Goal: Task Accomplishment & Management: Manage account settings

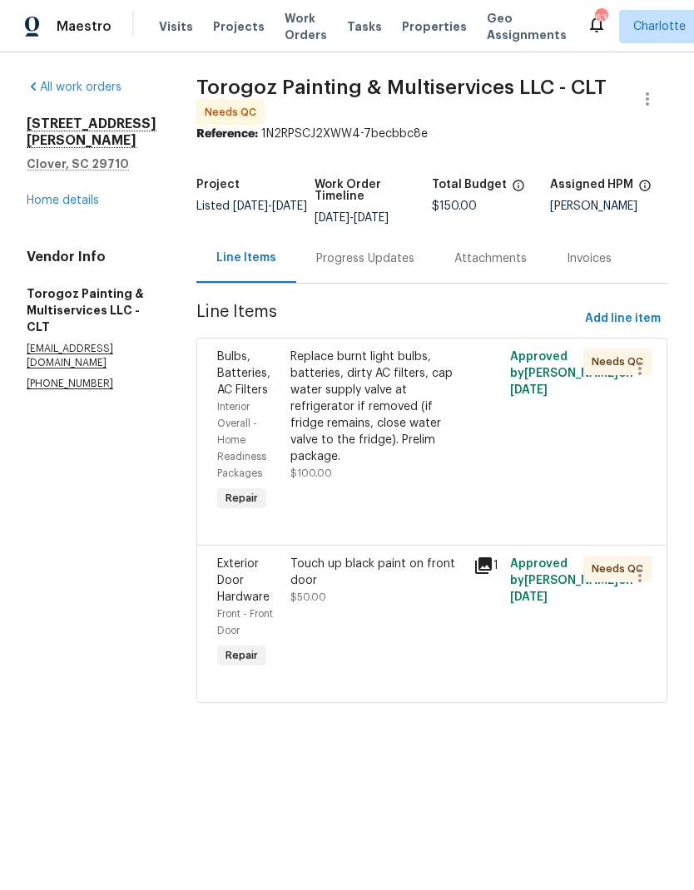
click at [492, 574] on icon at bounding box center [483, 566] width 17 height 17
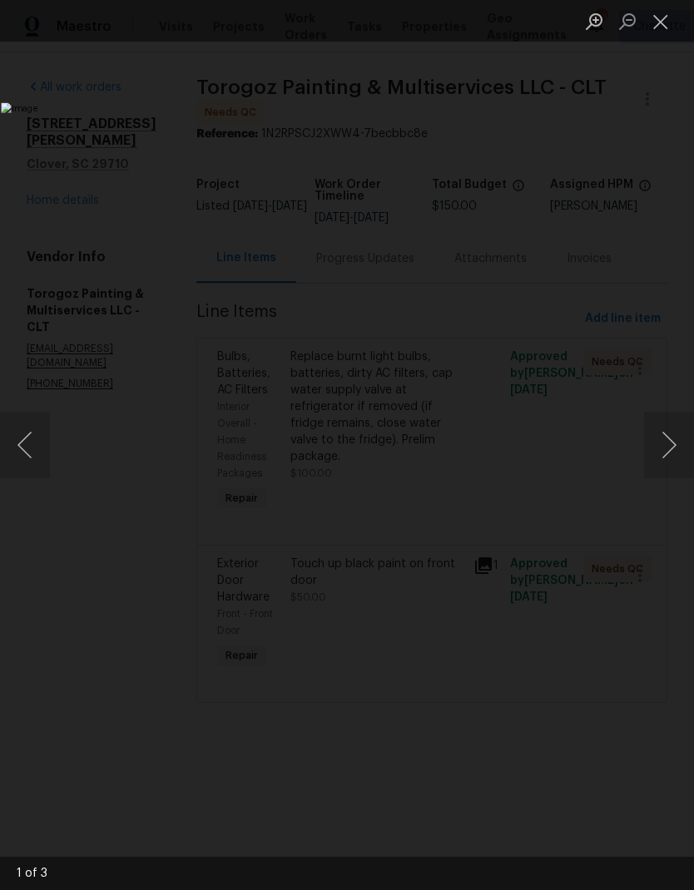
click at [666, 26] on button "Close lightbox" at bounding box center [660, 21] width 33 height 29
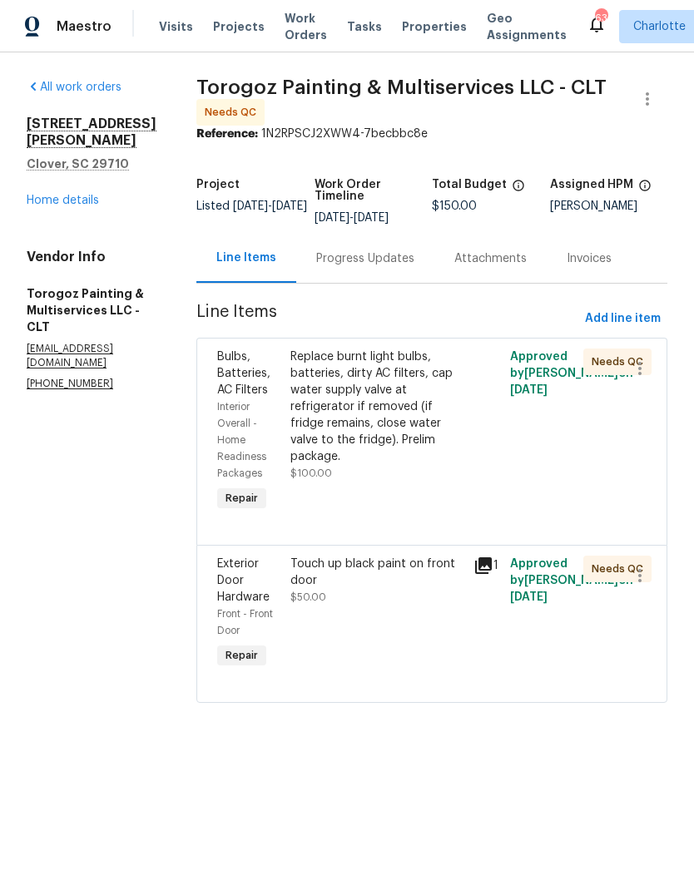
click at [280, 373] on div "Bulbs, Batteries, AC Filters" at bounding box center [248, 374] width 63 height 50
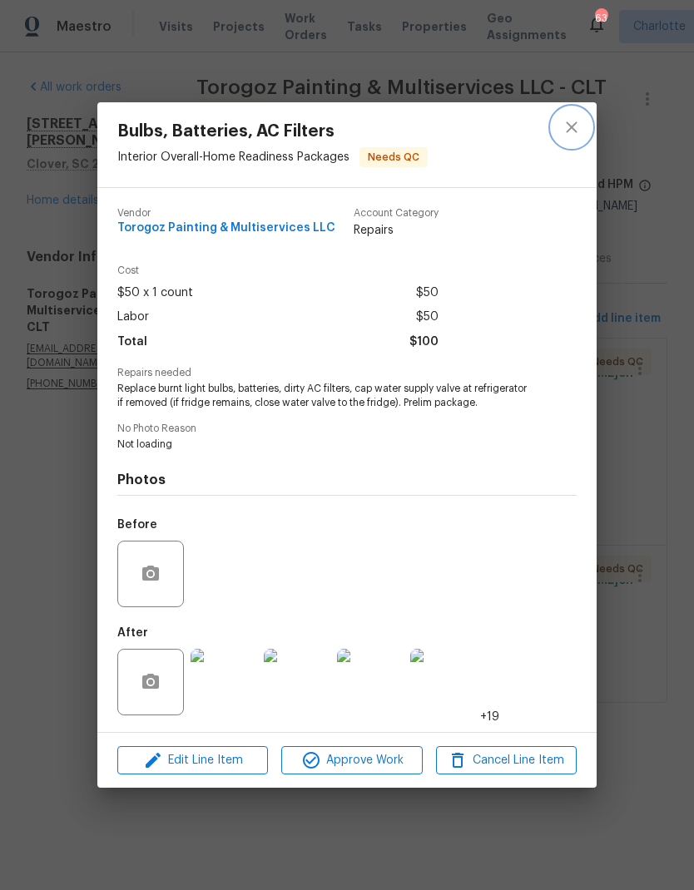
click at [561, 128] on button "close" at bounding box center [572, 127] width 40 height 40
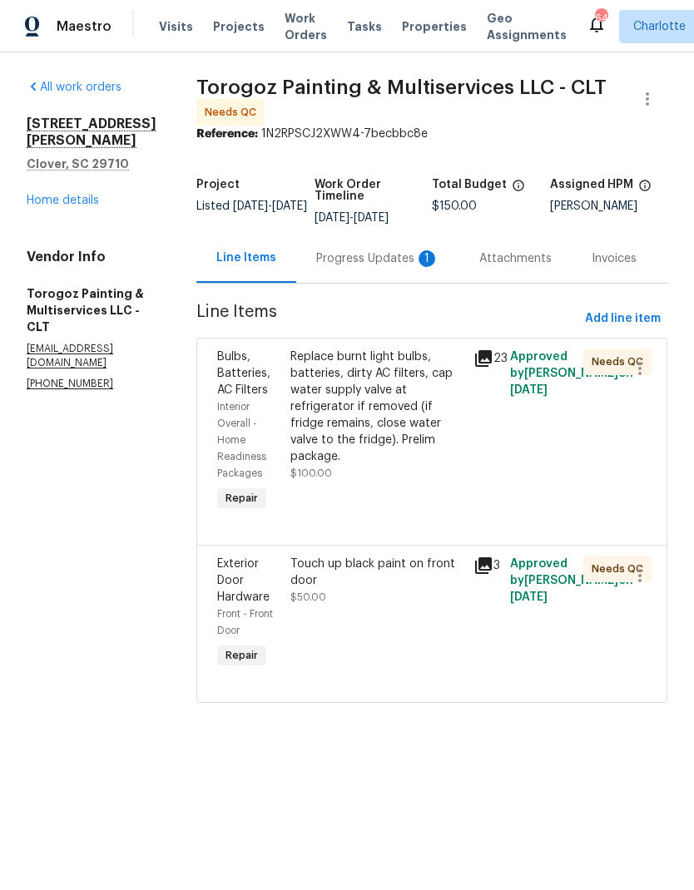
click at [500, 367] on div "23" at bounding box center [486, 359] width 27 height 20
click at [492, 574] on icon at bounding box center [483, 566] width 17 height 17
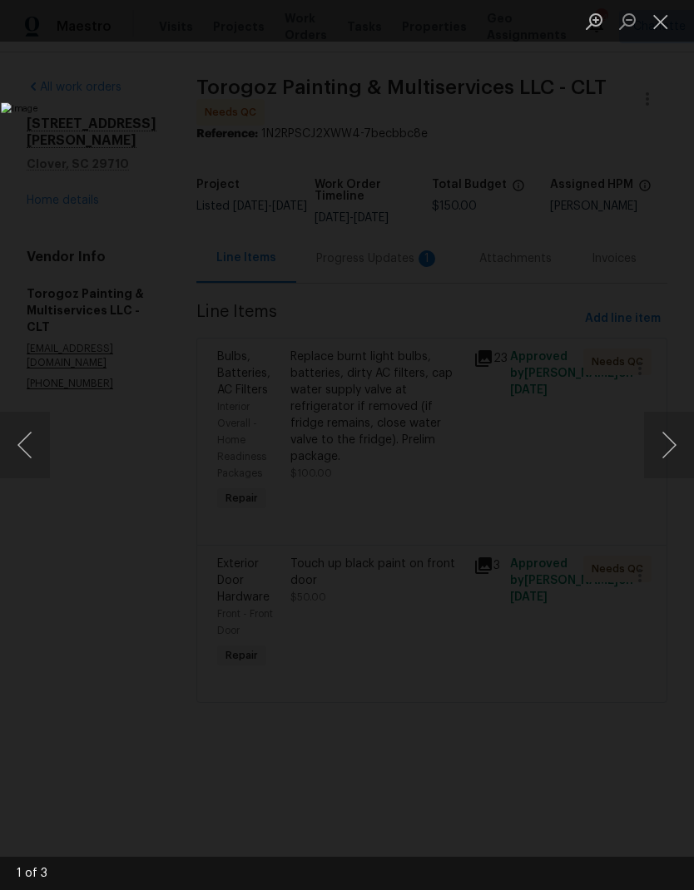
click at [667, 453] on button "Next image" at bounding box center [669, 445] width 50 height 67
click at [658, 456] on button "Next image" at bounding box center [669, 445] width 50 height 67
click at [661, 455] on button "Next image" at bounding box center [669, 445] width 50 height 67
click at [656, 449] on button "Next image" at bounding box center [669, 445] width 50 height 67
click at [30, 437] on button "Previous image" at bounding box center [25, 445] width 50 height 67
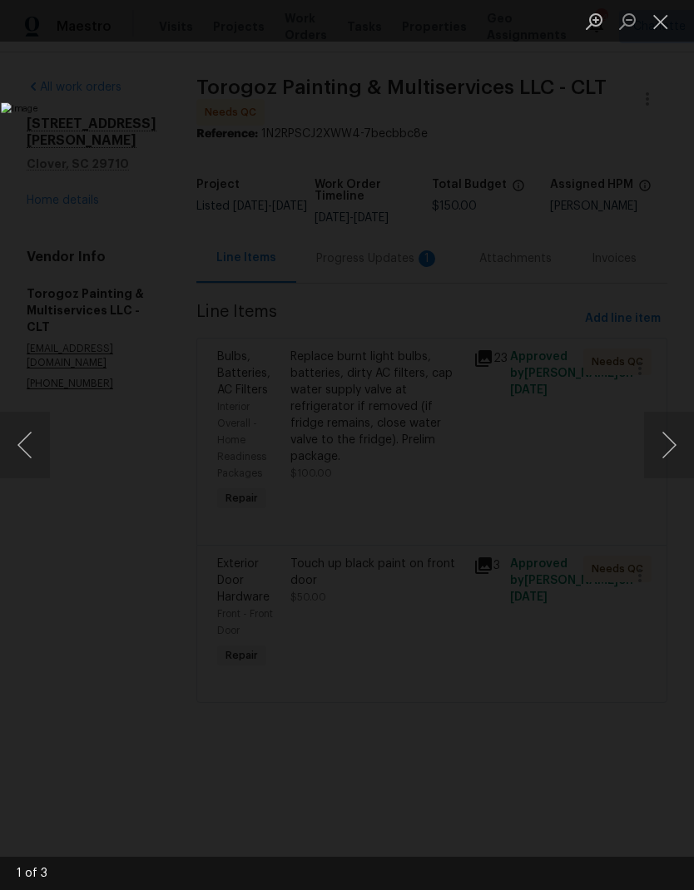
click at [30, 439] on button "Previous image" at bounding box center [25, 445] width 50 height 67
click at [21, 444] on button "Previous image" at bounding box center [25, 445] width 50 height 67
click at [663, 15] on button "Close lightbox" at bounding box center [660, 21] width 33 height 29
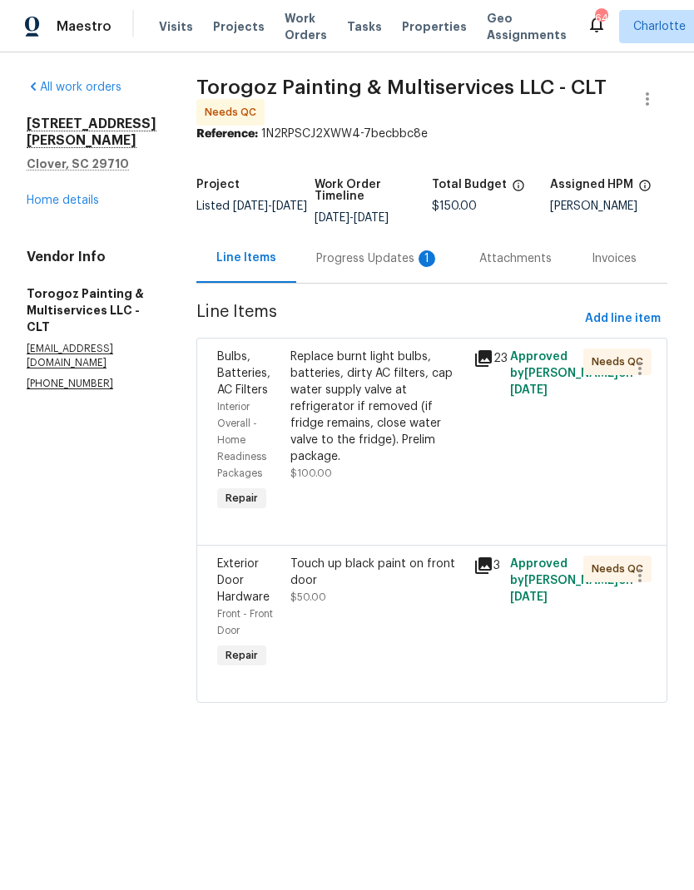
click at [492, 362] on icon at bounding box center [483, 358] width 17 height 17
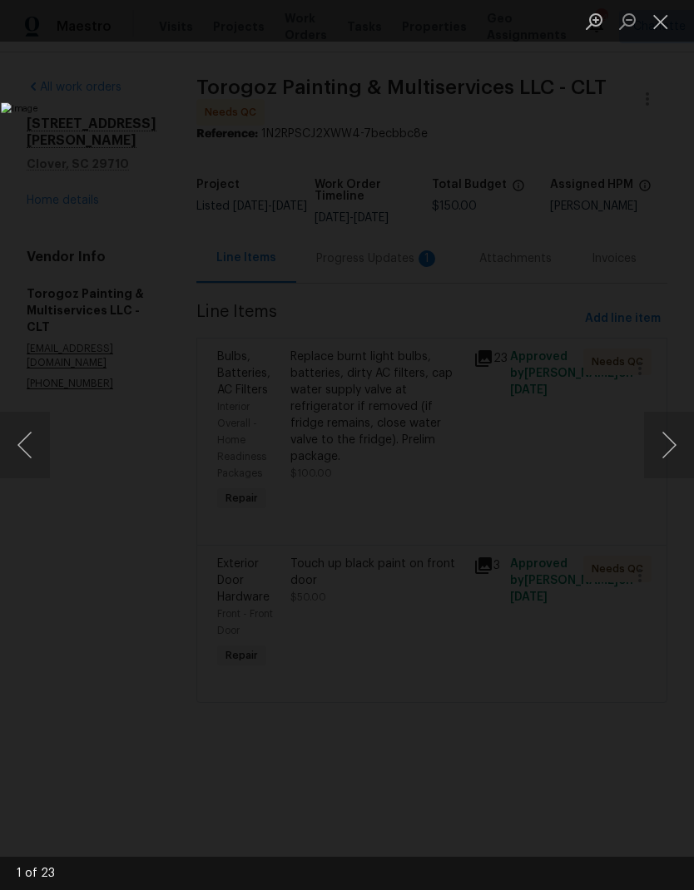
click at [672, 436] on button "Next image" at bounding box center [669, 445] width 50 height 67
click at [671, 434] on button "Next image" at bounding box center [669, 445] width 50 height 67
click at [670, 434] on button "Next image" at bounding box center [669, 445] width 50 height 67
click at [672, 430] on button "Next image" at bounding box center [669, 445] width 50 height 67
click at [671, 433] on button "Next image" at bounding box center [669, 445] width 50 height 67
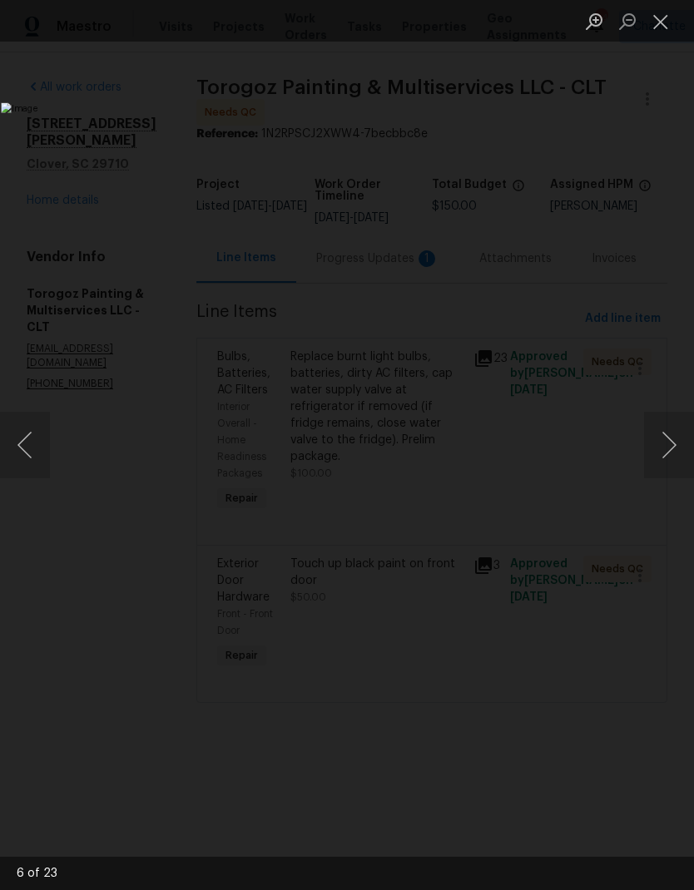
click at [669, 434] on button "Next image" at bounding box center [669, 445] width 50 height 67
click at [667, 439] on button "Next image" at bounding box center [669, 445] width 50 height 67
click at [668, 438] on button "Next image" at bounding box center [669, 445] width 50 height 67
click at [666, 440] on button "Next image" at bounding box center [669, 445] width 50 height 67
click at [667, 436] on button "Next image" at bounding box center [669, 445] width 50 height 67
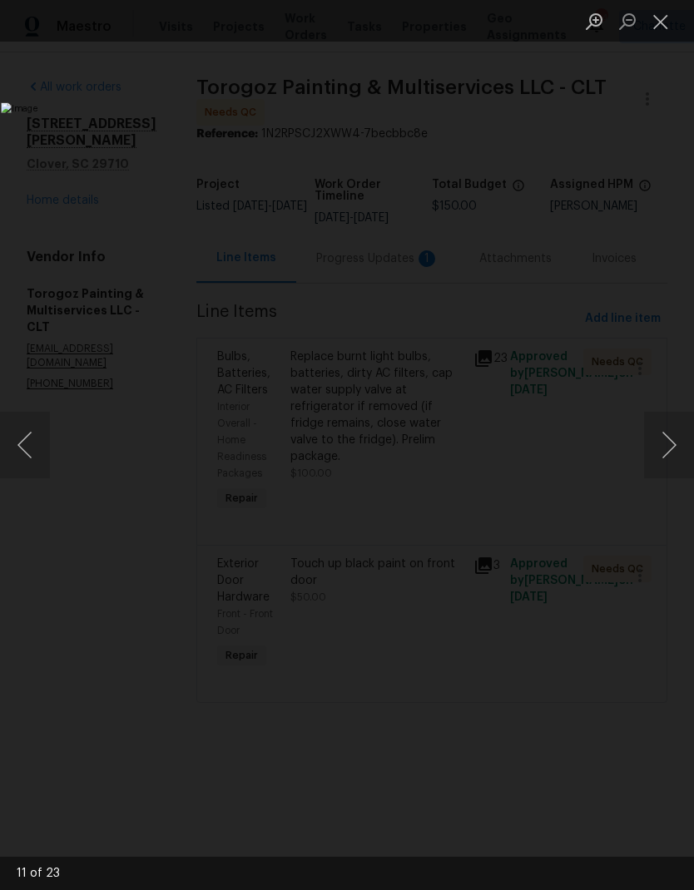
click at [670, 433] on button "Next image" at bounding box center [669, 445] width 50 height 67
click at [670, 430] on button "Next image" at bounding box center [669, 445] width 50 height 67
click at [667, 429] on button "Next image" at bounding box center [669, 445] width 50 height 67
click at [668, 437] on button "Next image" at bounding box center [669, 445] width 50 height 67
click at [667, 431] on button "Next image" at bounding box center [669, 445] width 50 height 67
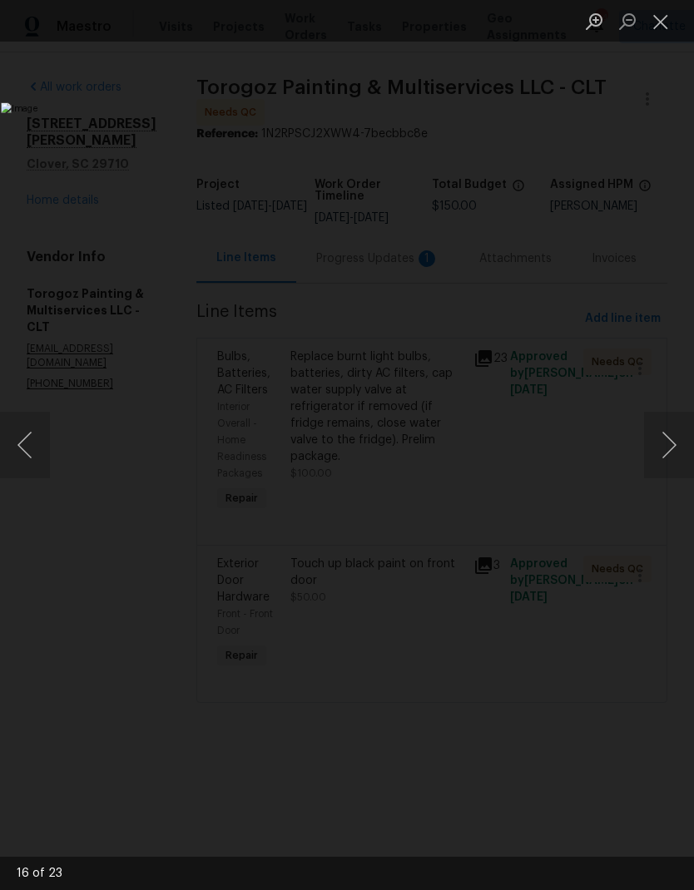
click at [669, 426] on button "Next image" at bounding box center [669, 445] width 50 height 67
click at [668, 424] on button "Next image" at bounding box center [669, 445] width 50 height 67
click at [669, 421] on button "Next image" at bounding box center [669, 445] width 50 height 67
click at [667, 417] on button "Next image" at bounding box center [669, 445] width 50 height 67
click at [670, 415] on button "Next image" at bounding box center [669, 445] width 50 height 67
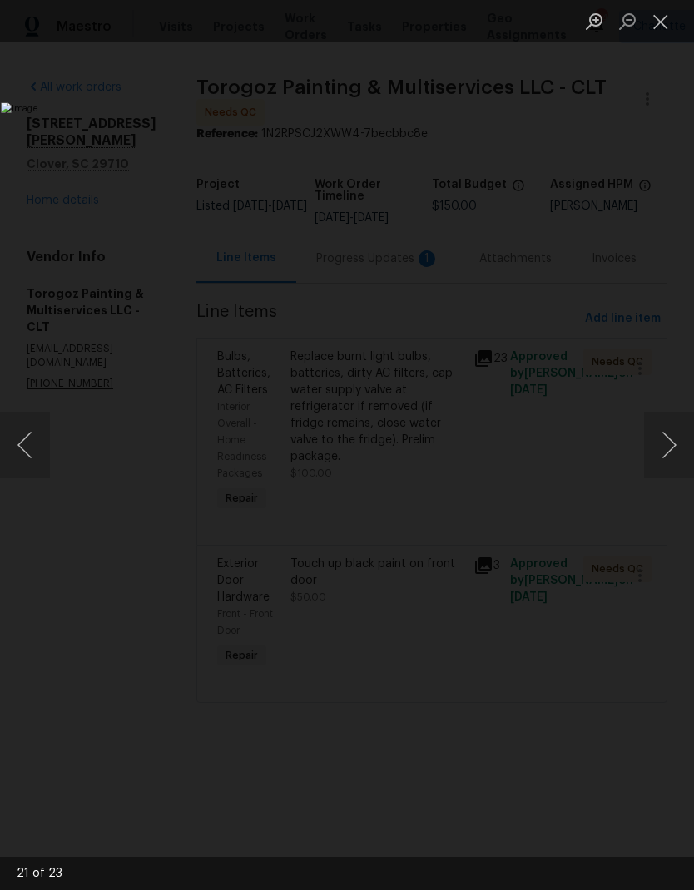
click at [664, 439] on button "Next image" at bounding box center [669, 445] width 50 height 67
click at [664, 438] on button "Next image" at bounding box center [669, 445] width 50 height 67
click at [665, 428] on button "Next image" at bounding box center [669, 445] width 50 height 67
click at [662, 431] on button "Next image" at bounding box center [669, 445] width 50 height 67
click at [663, 435] on button "Next image" at bounding box center [669, 445] width 50 height 67
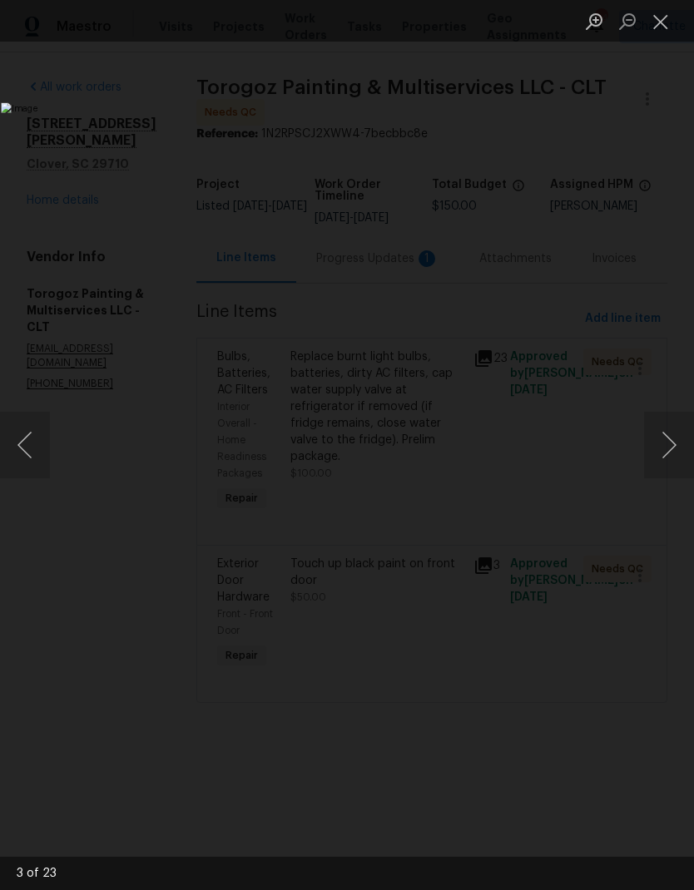
click at [667, 434] on button "Next image" at bounding box center [669, 445] width 50 height 67
click at [666, 436] on button "Next image" at bounding box center [669, 445] width 50 height 67
click at [667, 435] on button "Next image" at bounding box center [669, 445] width 50 height 67
click at [667, 438] on button "Next image" at bounding box center [669, 445] width 50 height 67
click at [667, 435] on button "Next image" at bounding box center [669, 445] width 50 height 67
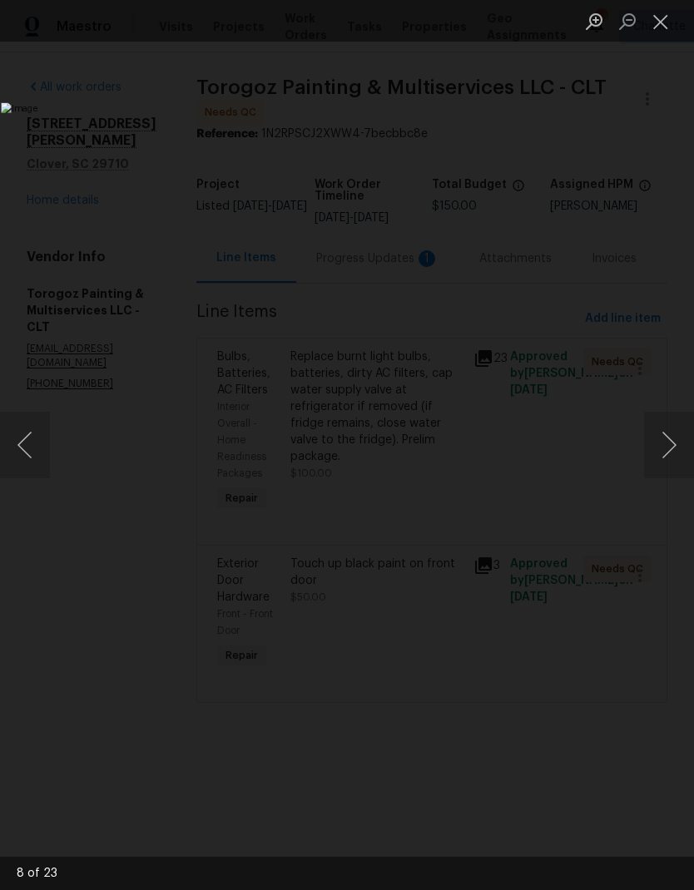
click at [664, 444] on button "Next image" at bounding box center [669, 445] width 50 height 67
click at [666, 442] on button "Next image" at bounding box center [669, 445] width 50 height 67
click at [668, 440] on button "Next image" at bounding box center [669, 445] width 50 height 67
click at [670, 439] on button "Next image" at bounding box center [669, 445] width 50 height 67
click at [663, 444] on button "Next image" at bounding box center [669, 445] width 50 height 67
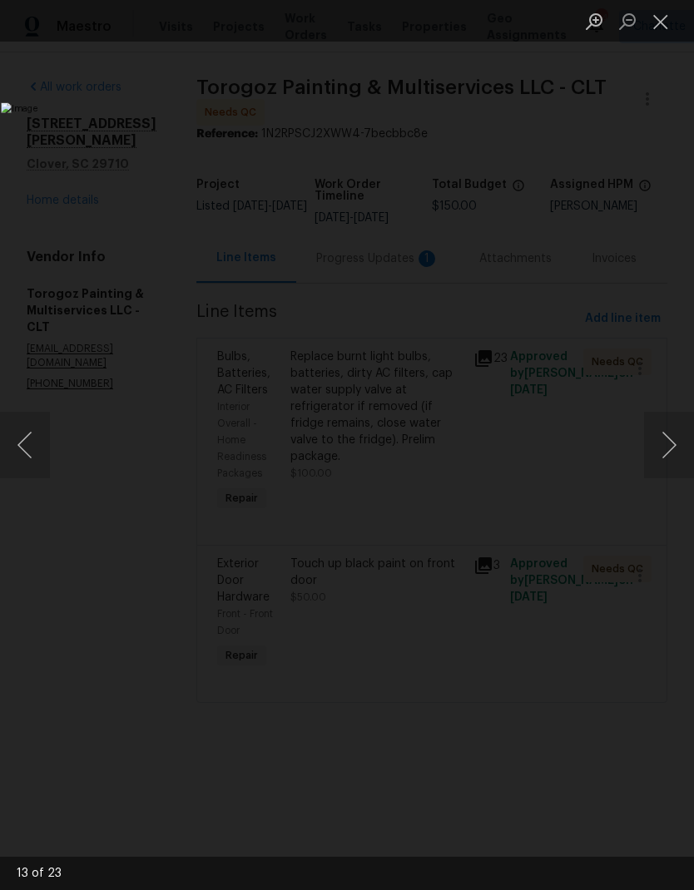
click at [662, 20] on button "Close lightbox" at bounding box center [660, 21] width 33 height 29
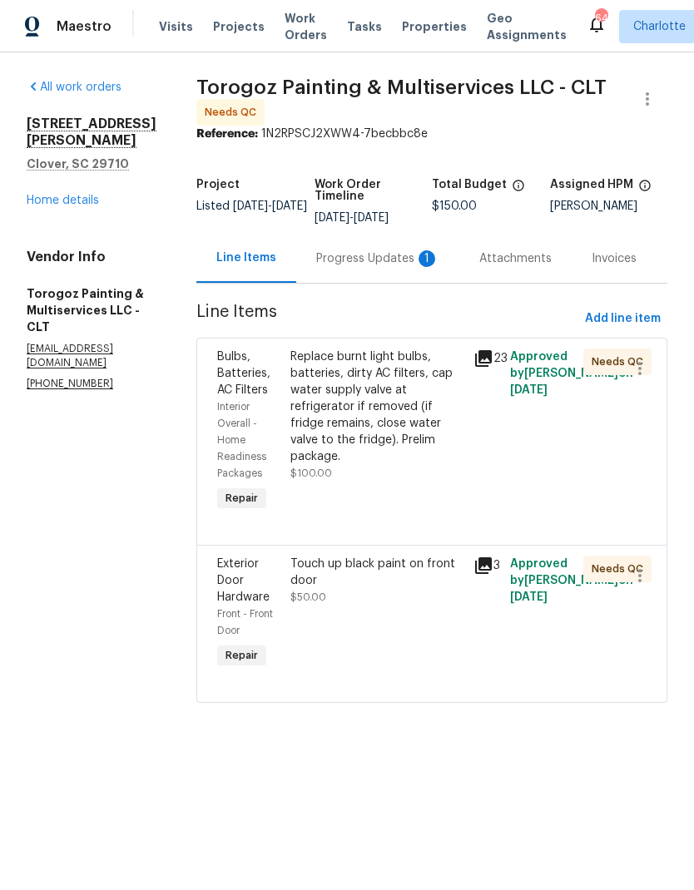
click at [399, 262] on div "Progress Updates 1" at bounding box center [377, 258] width 123 height 17
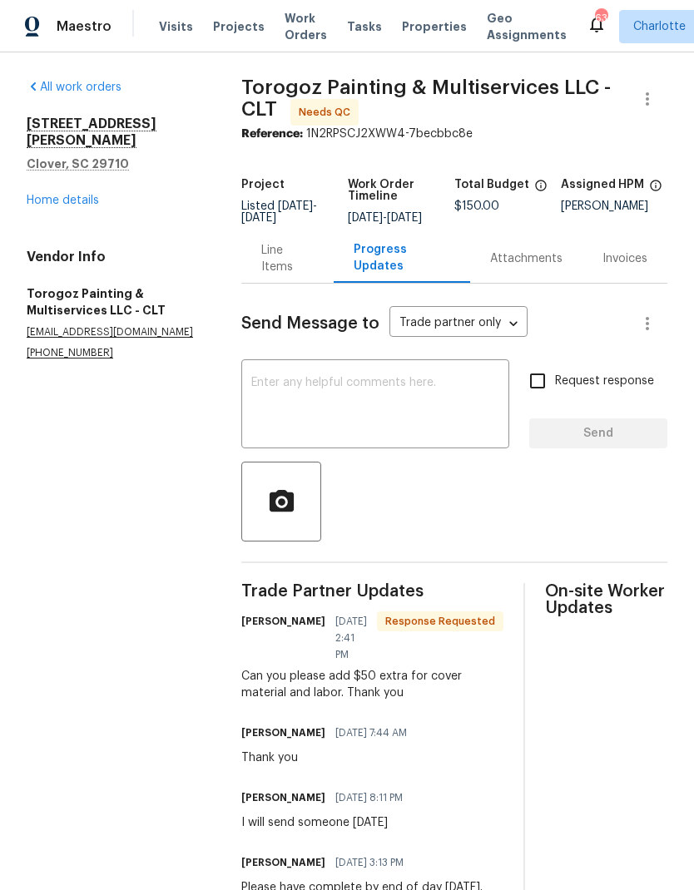
click at [295, 260] on div "Line Items" at bounding box center [287, 258] width 52 height 33
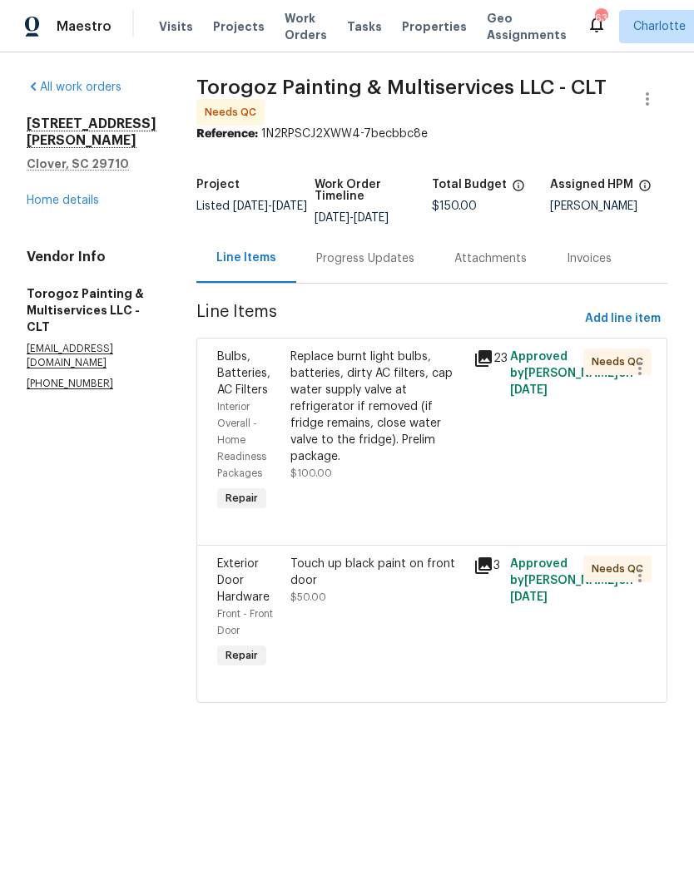
click at [280, 591] on div "Exterior Door Hardware" at bounding box center [248, 581] width 63 height 50
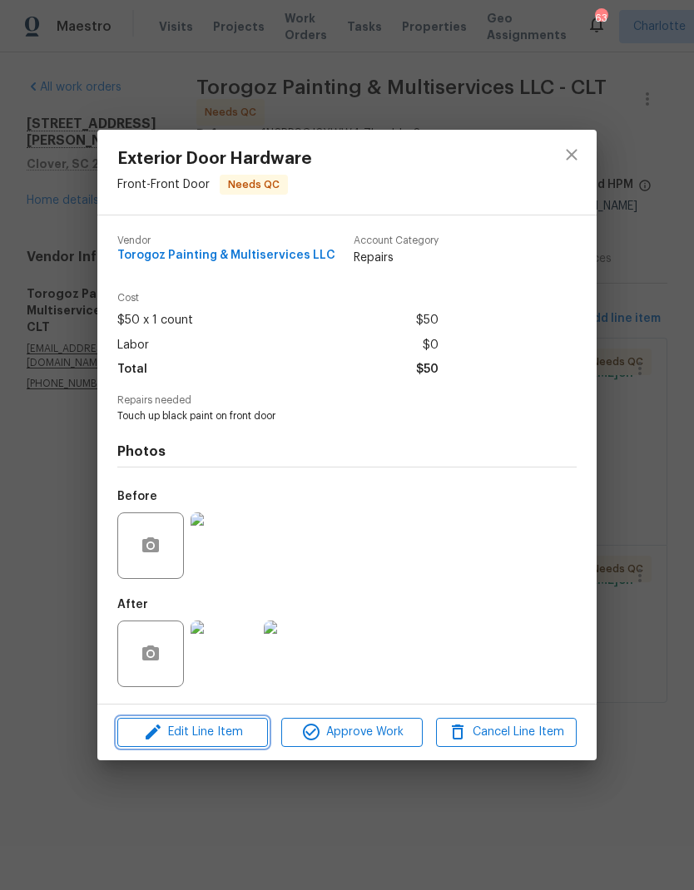
click at [223, 731] on span "Edit Line Item" at bounding box center [192, 732] width 141 height 21
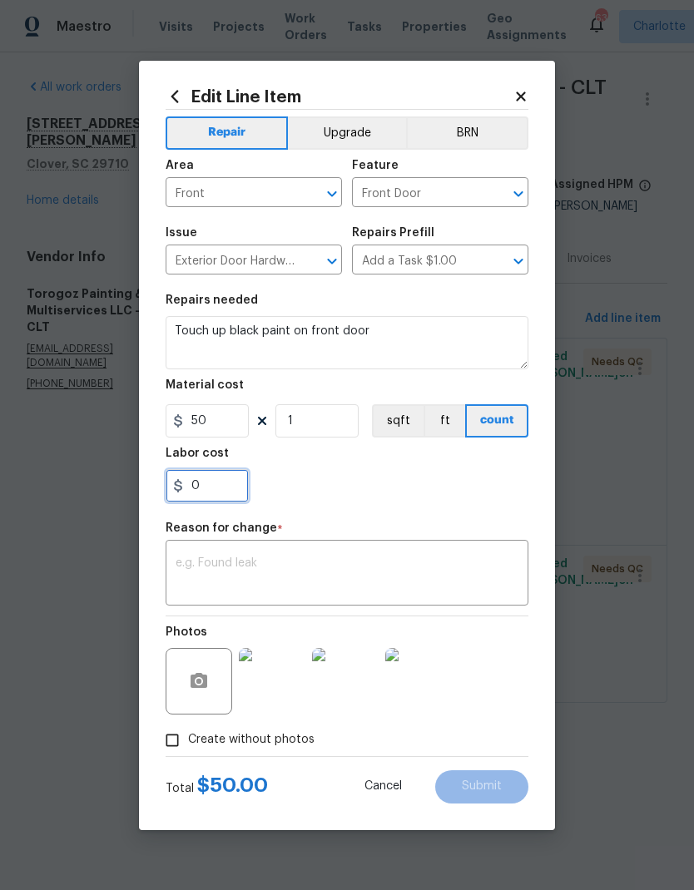
click at [221, 493] on input "0" at bounding box center [207, 485] width 83 height 33
type input "50"
click at [453, 491] on div "50" at bounding box center [347, 485] width 363 height 33
click at [408, 567] on textarea at bounding box center [347, 575] width 343 height 35
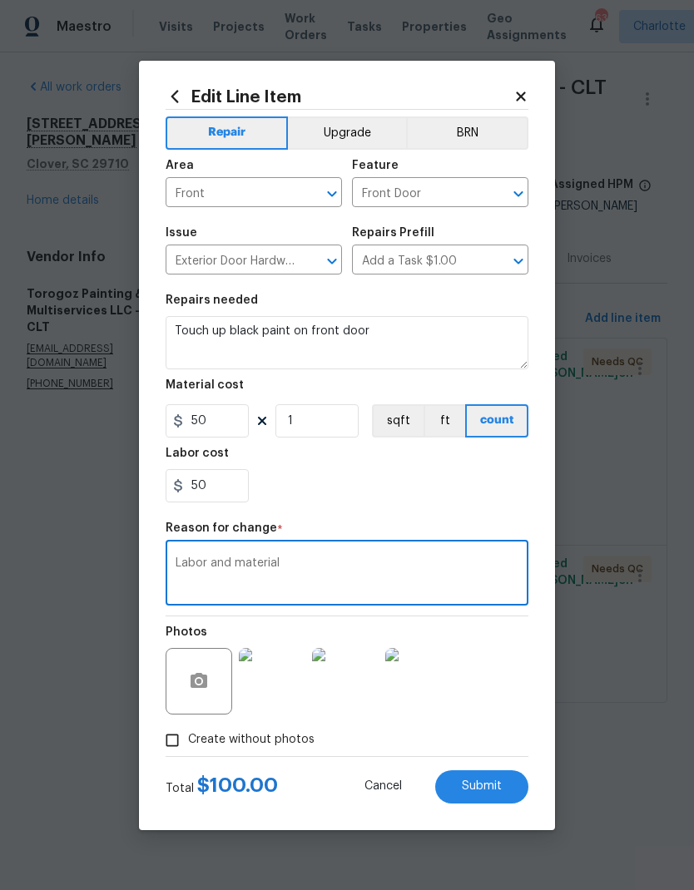
type textarea "Labor and material"
click at [446, 507] on section "Repairs needed Touch up black paint on front door Material cost 50 1 sqft ft co…" at bounding box center [347, 399] width 363 height 228
click at [489, 785] on span "Submit" at bounding box center [482, 787] width 40 height 12
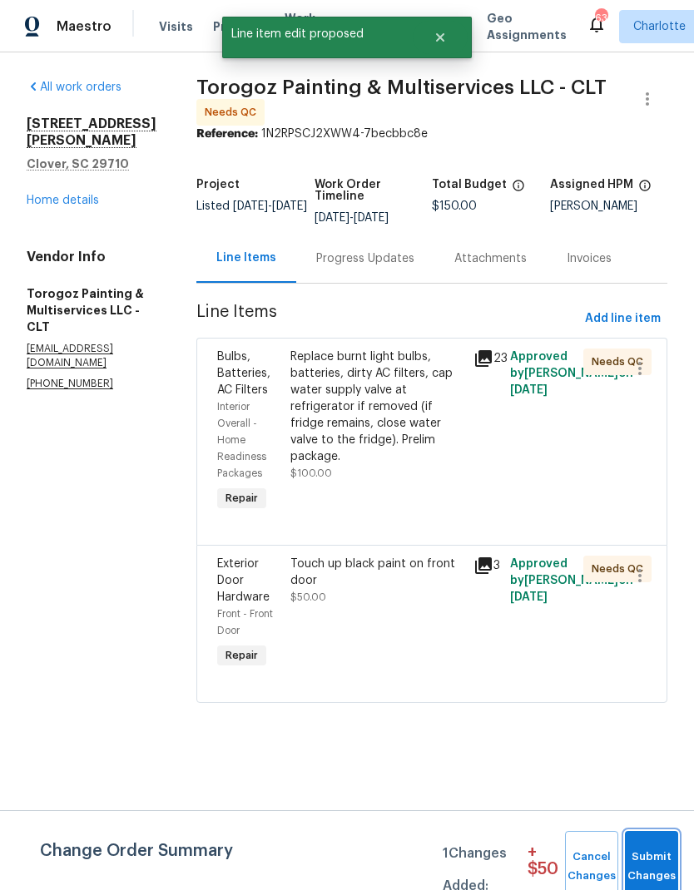
click at [667, 862] on span "Submit Changes" at bounding box center [651, 867] width 37 height 38
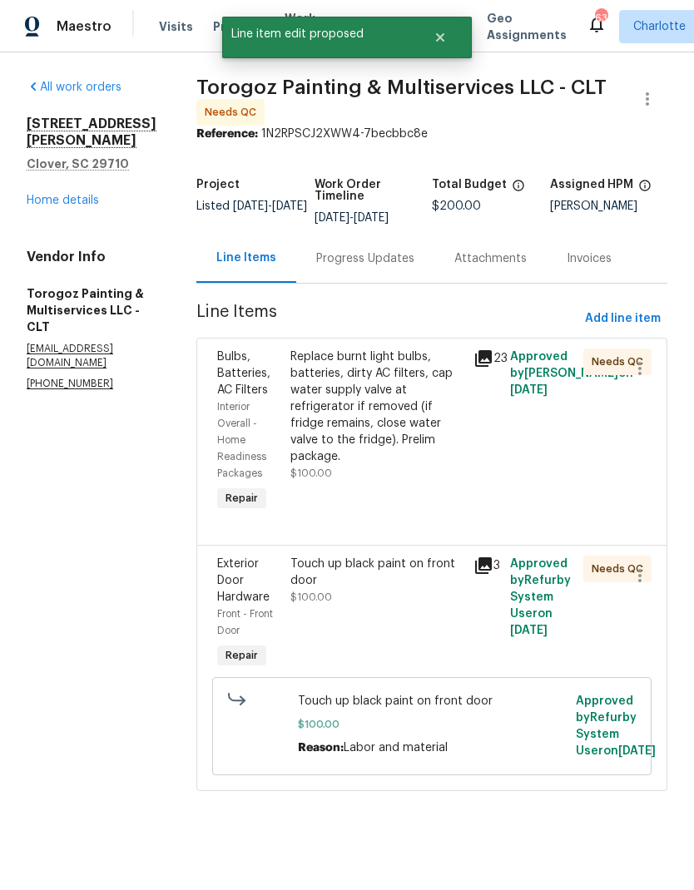
click at [406, 267] on div "Progress Updates" at bounding box center [365, 258] width 98 height 17
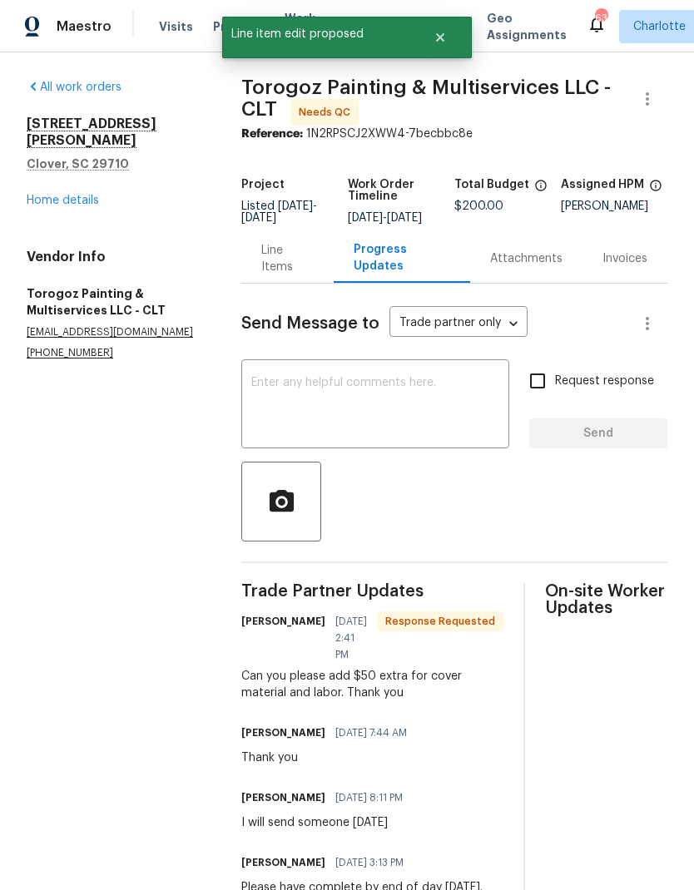
click at [371, 424] on textarea at bounding box center [375, 406] width 248 height 58
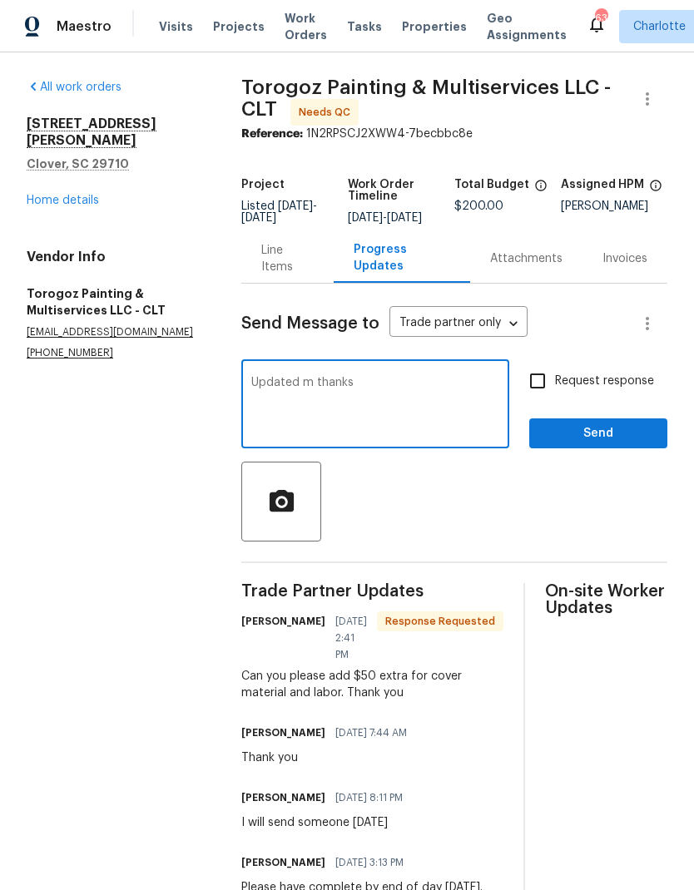
click at [303, 384] on div "Updated m thanks x ​" at bounding box center [375, 406] width 268 height 85
click at [306, 398] on textarea "Updated m thanks" at bounding box center [375, 406] width 248 height 58
type textarea "Updated, thanks"
click at [627, 443] on span "Send" at bounding box center [599, 434] width 112 height 21
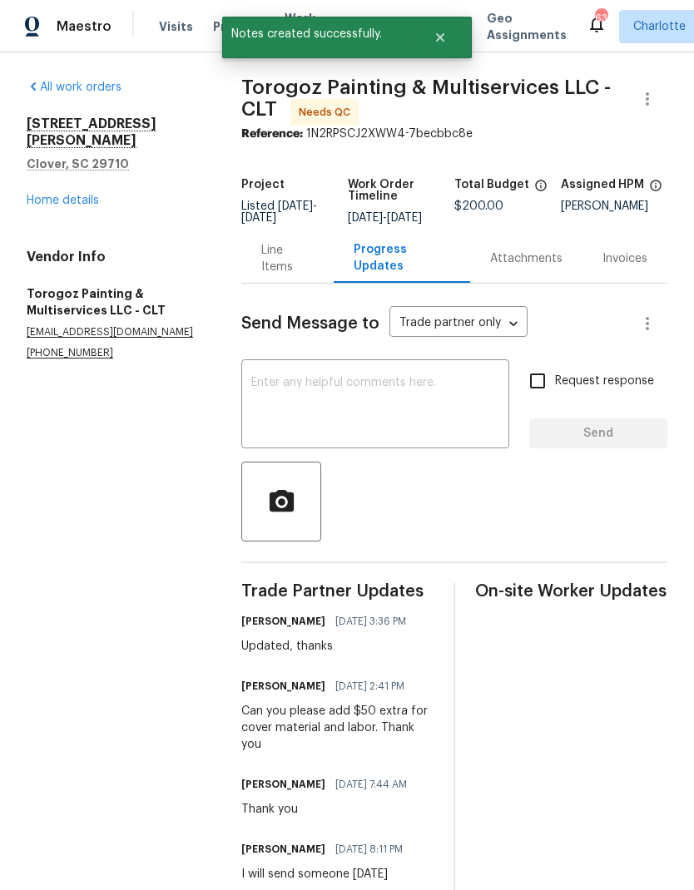
click at [280, 283] on div "Line Items" at bounding box center [287, 258] width 92 height 49
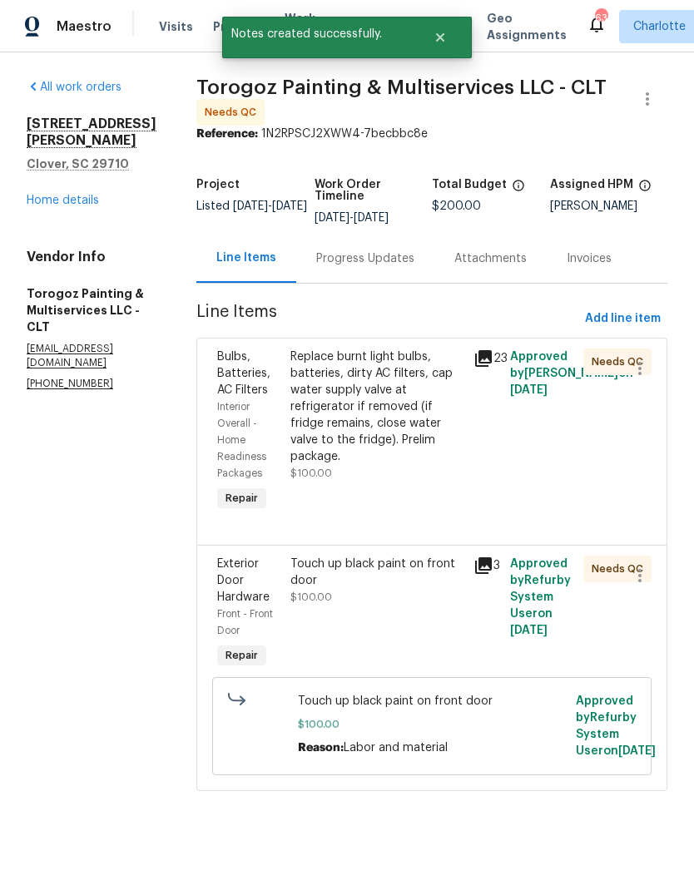
click at [275, 391] on div "Bulbs, Batteries, AC Filters" at bounding box center [248, 374] width 63 height 50
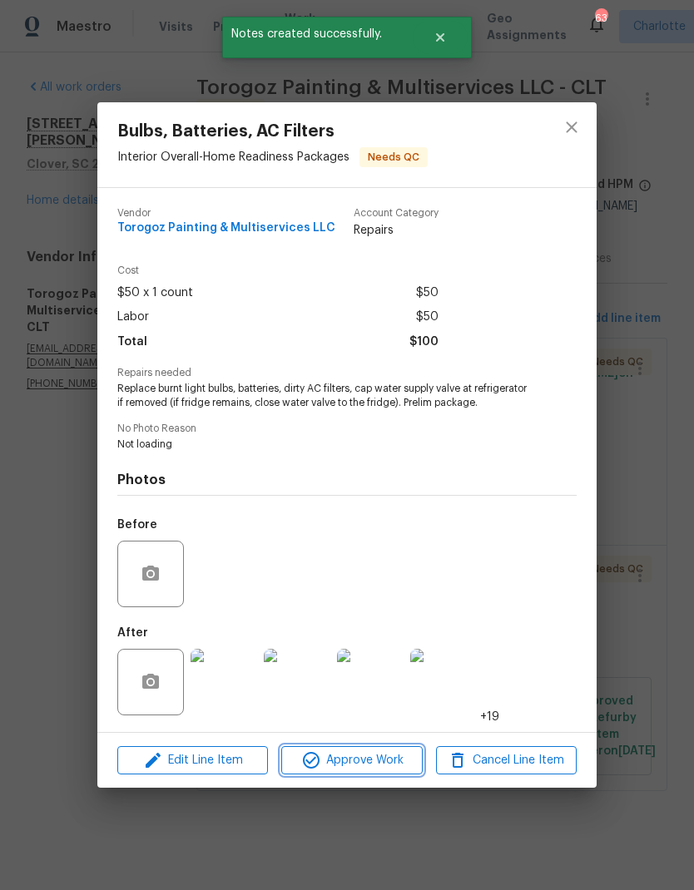
click at [368, 771] on span "Approve Work" at bounding box center [351, 761] width 131 height 21
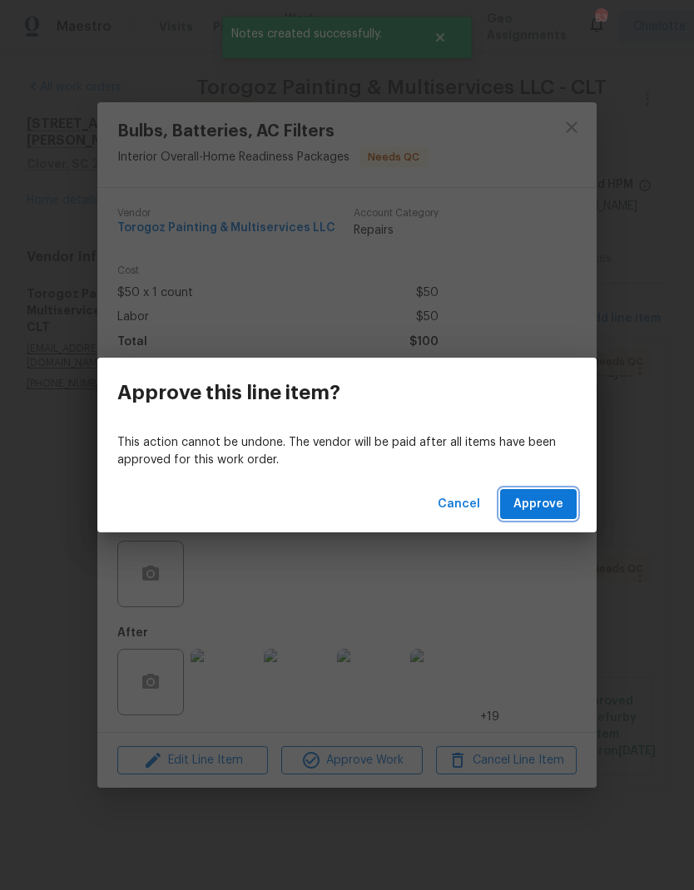
click at [557, 504] on span "Approve" at bounding box center [538, 504] width 50 height 21
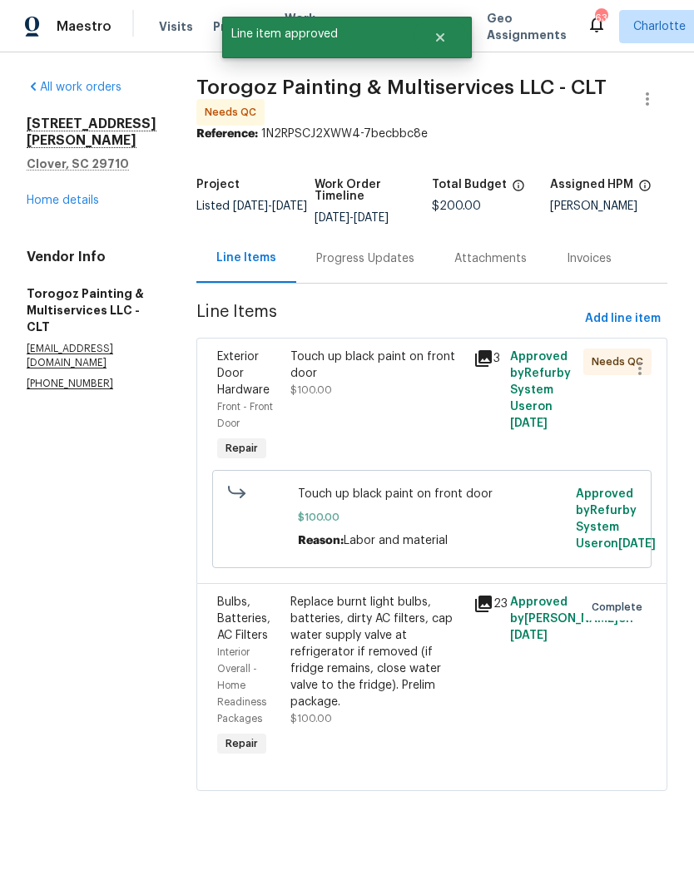
click at [280, 387] on div "Exterior Door Hardware" at bounding box center [248, 374] width 63 height 50
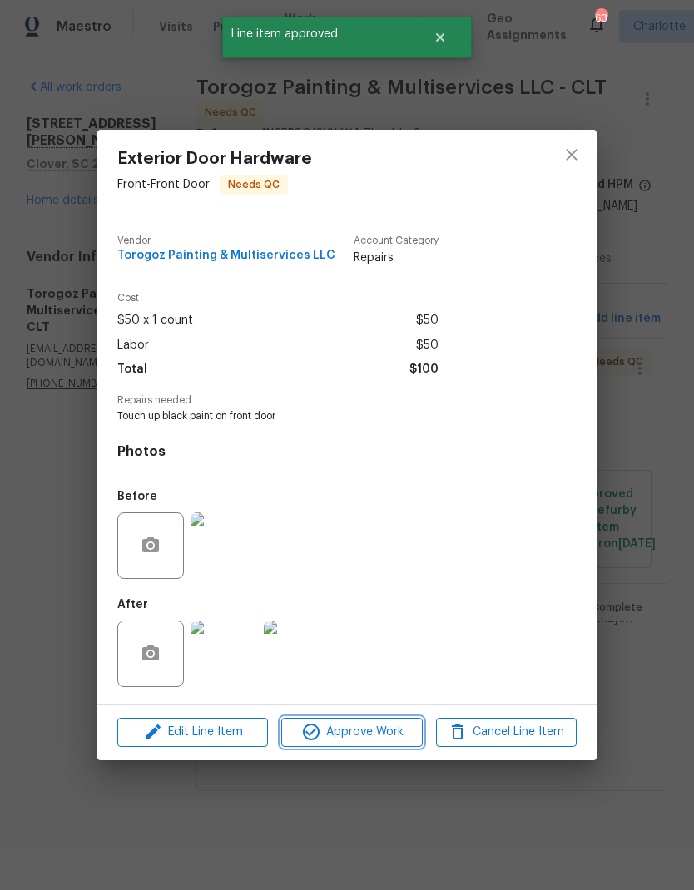
click at [369, 729] on span "Approve Work" at bounding box center [351, 732] width 131 height 21
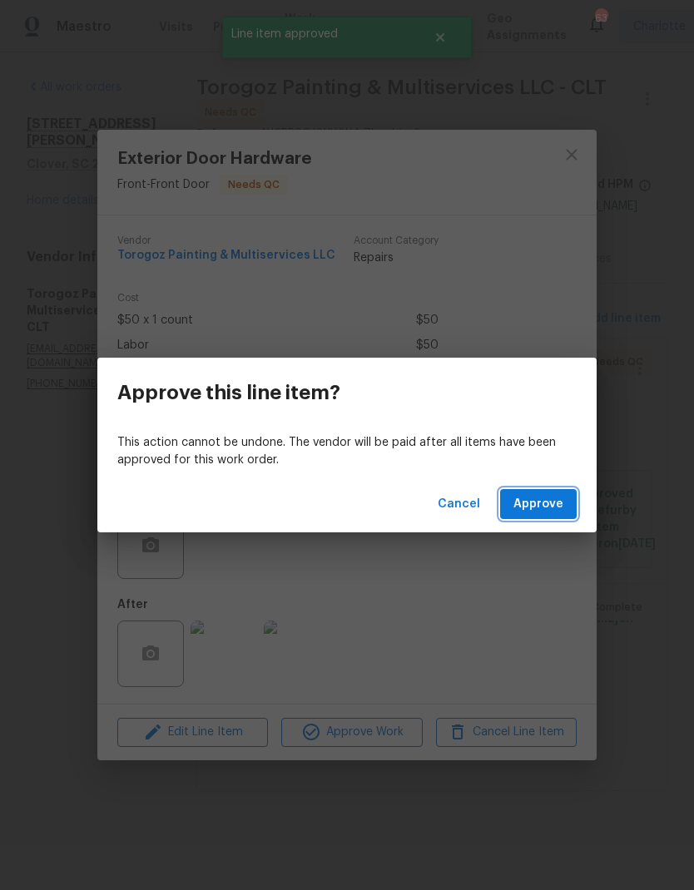
click at [533, 510] on span "Approve" at bounding box center [538, 504] width 50 height 21
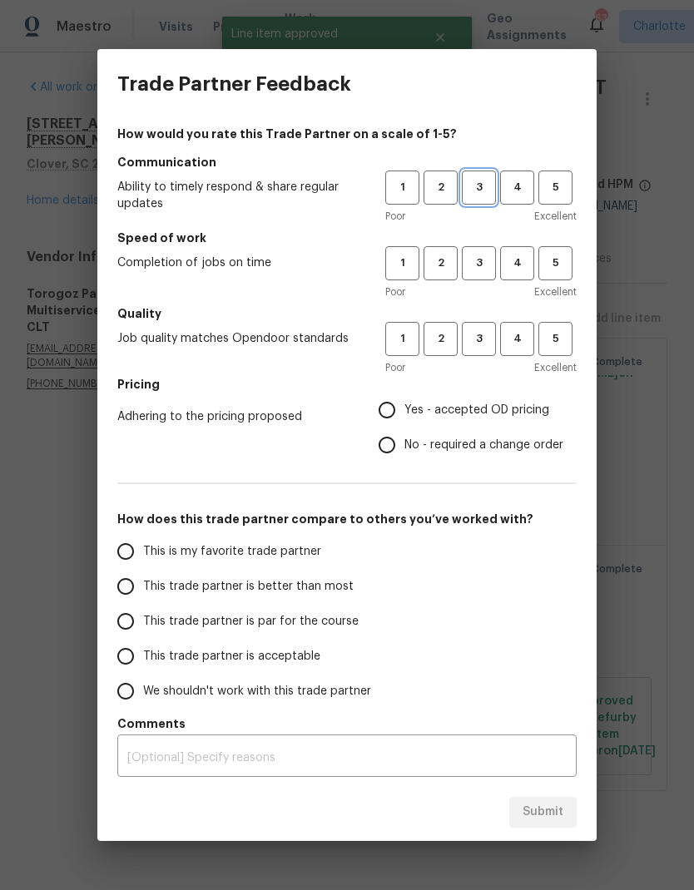
click at [481, 193] on span "3" at bounding box center [478, 187] width 31 height 19
click at [483, 260] on span "3" at bounding box center [478, 263] width 31 height 19
click at [493, 335] on span "3" at bounding box center [478, 339] width 31 height 19
click at [523, 185] on span "4" at bounding box center [517, 187] width 31 height 19
click at [526, 265] on span "4" at bounding box center [517, 263] width 31 height 19
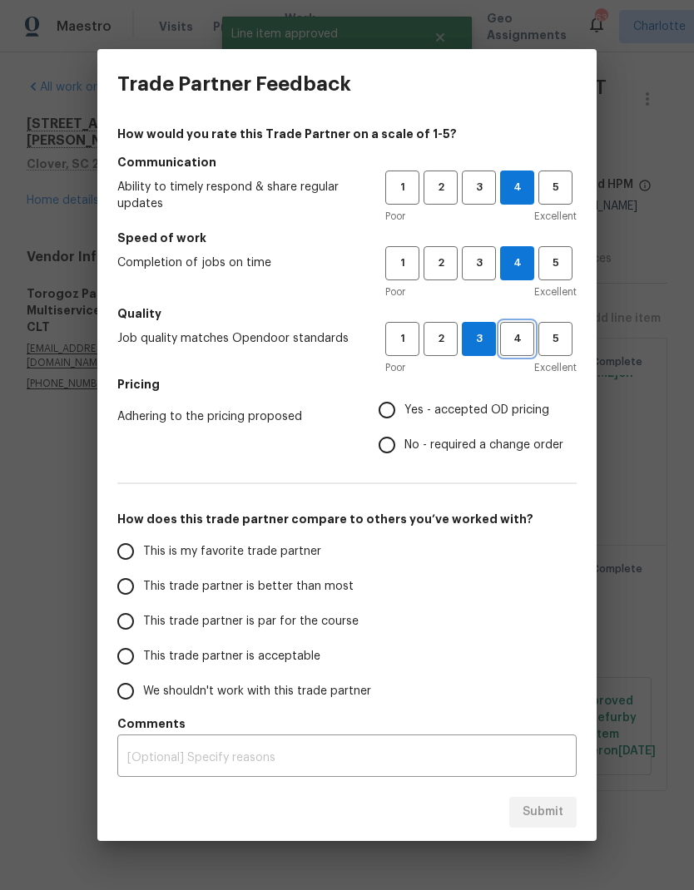
click at [523, 343] on span "4" at bounding box center [517, 339] width 31 height 19
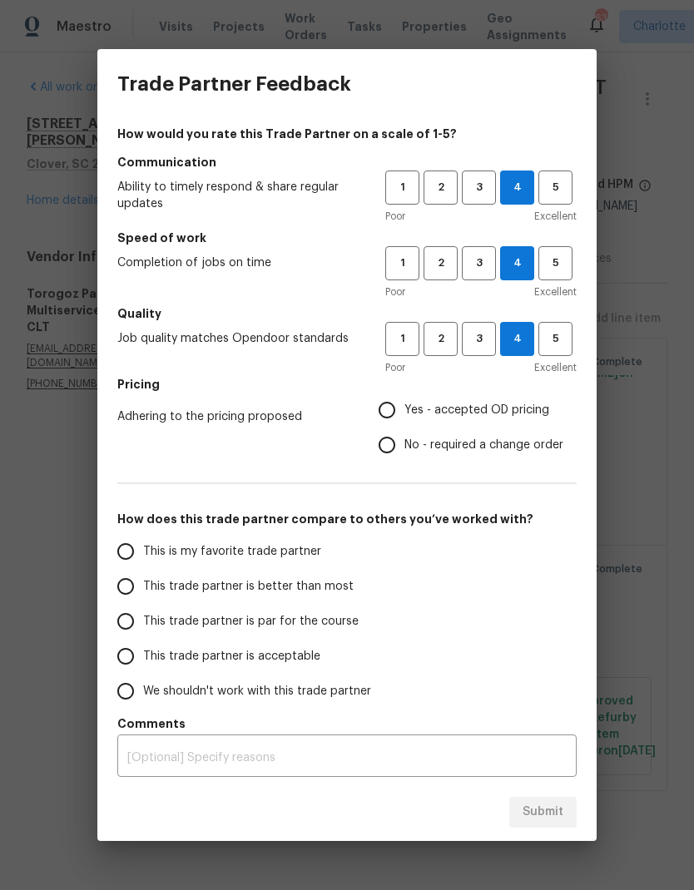
click at [396, 453] on input "No - required a change order" at bounding box center [386, 445] width 35 height 35
radio input "true"
click at [126, 587] on input "This trade partner is better than most" at bounding box center [125, 586] width 35 height 35
click at [563, 812] on span "Submit" at bounding box center [543, 812] width 41 height 21
radio input "true"
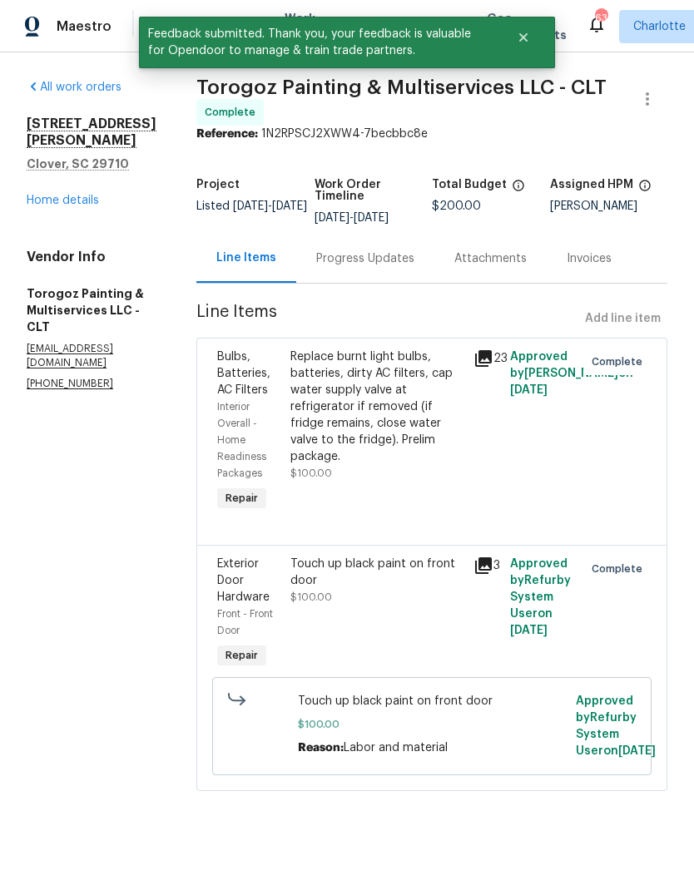
click at [41, 195] on link "Home details" at bounding box center [63, 201] width 72 height 12
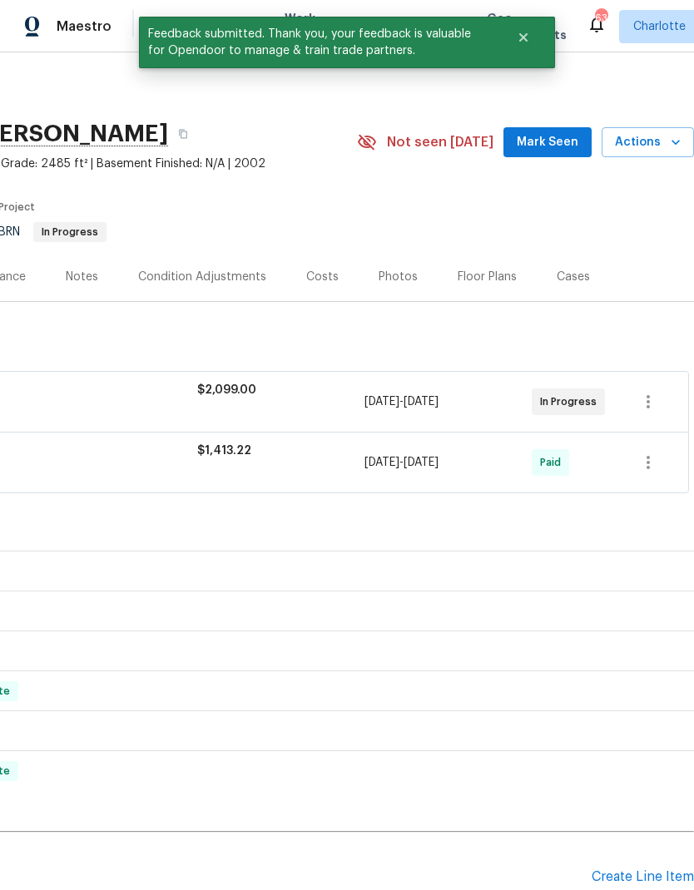
scroll to position [0, 246]
